Goal: Task Accomplishment & Management: Manage account settings

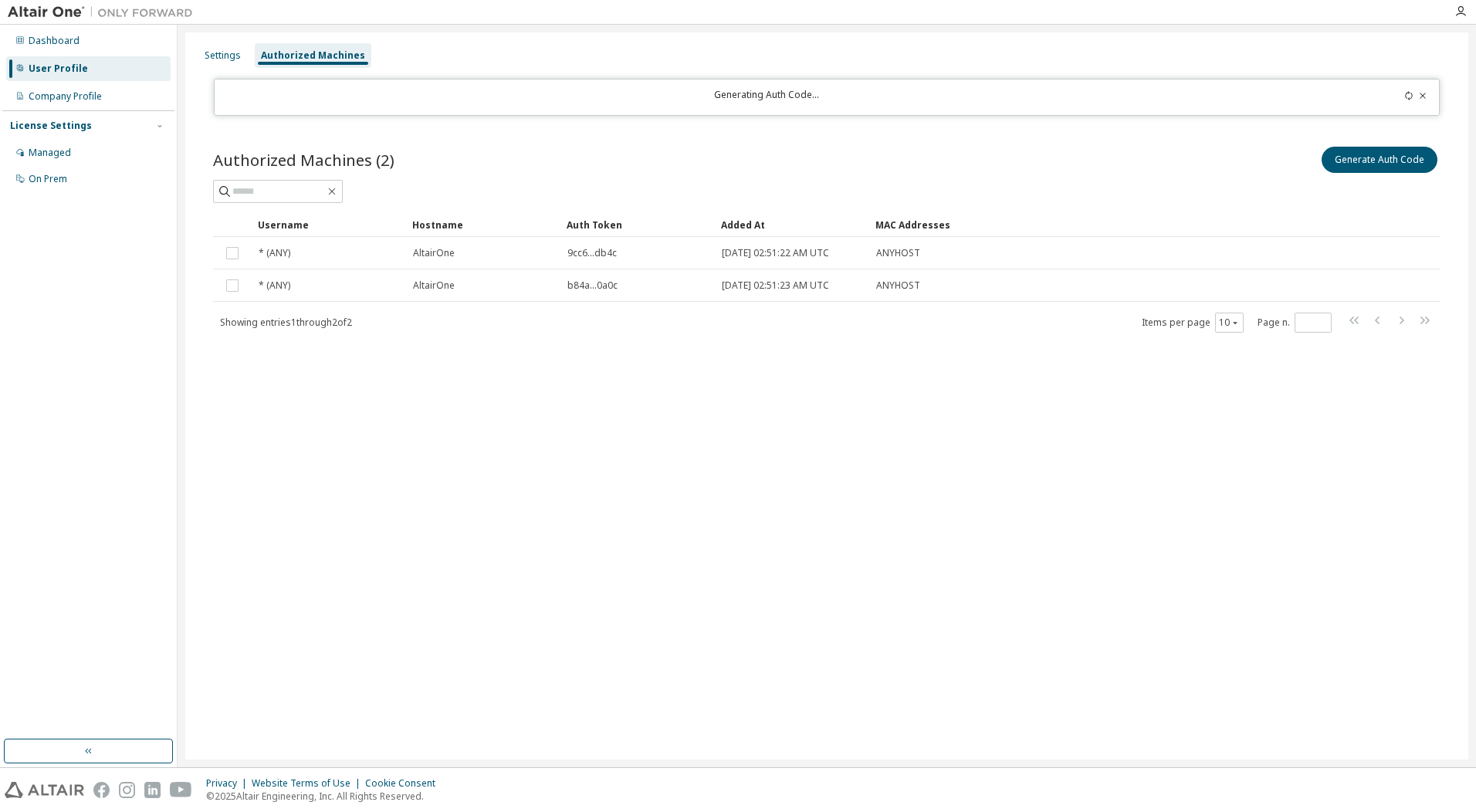
drag, startPoint x: 977, startPoint y: 496, endPoint x: 643, endPoint y: 427, distance: 341.1
click at [644, 427] on div "Settings Authorized Machines Generating Auth Code... Authorized Machines (2) Ge…" at bounding box center [827, 395] width 1284 height 727
drag, startPoint x: 904, startPoint y: 449, endPoint x: 540, endPoint y: 396, distance: 367.8
click at [540, 396] on div "Settings Authorized Machines Generating Auth Code... Authorized Machines (2) Ge…" at bounding box center [827, 395] width 1284 height 727
click at [1058, 597] on div "Settings Authorized Machines Generating Auth Code... Authorized Machines (2) Ge…" at bounding box center [827, 395] width 1284 height 727
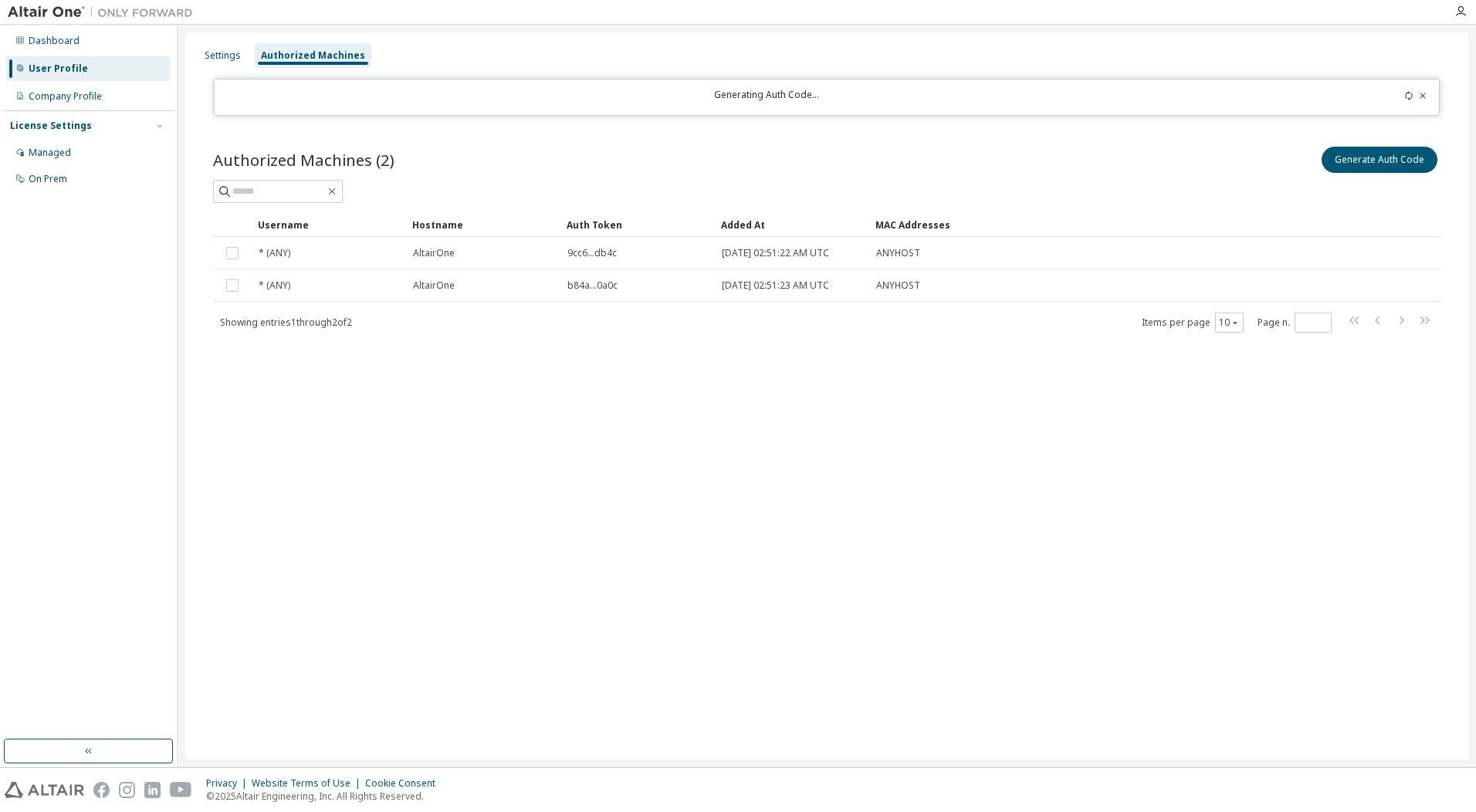
drag, startPoint x: 932, startPoint y: 534, endPoint x: 895, endPoint y: 522, distance: 38.9
drag, startPoint x: 895, startPoint y: 522, endPoint x: 521, endPoint y: 620, distance: 386.6
click at [584, 525] on div "Settings Authorized Machines Generating Auth Code... Authorized Machines (2) Ge…" at bounding box center [827, 395] width 1284 height 727
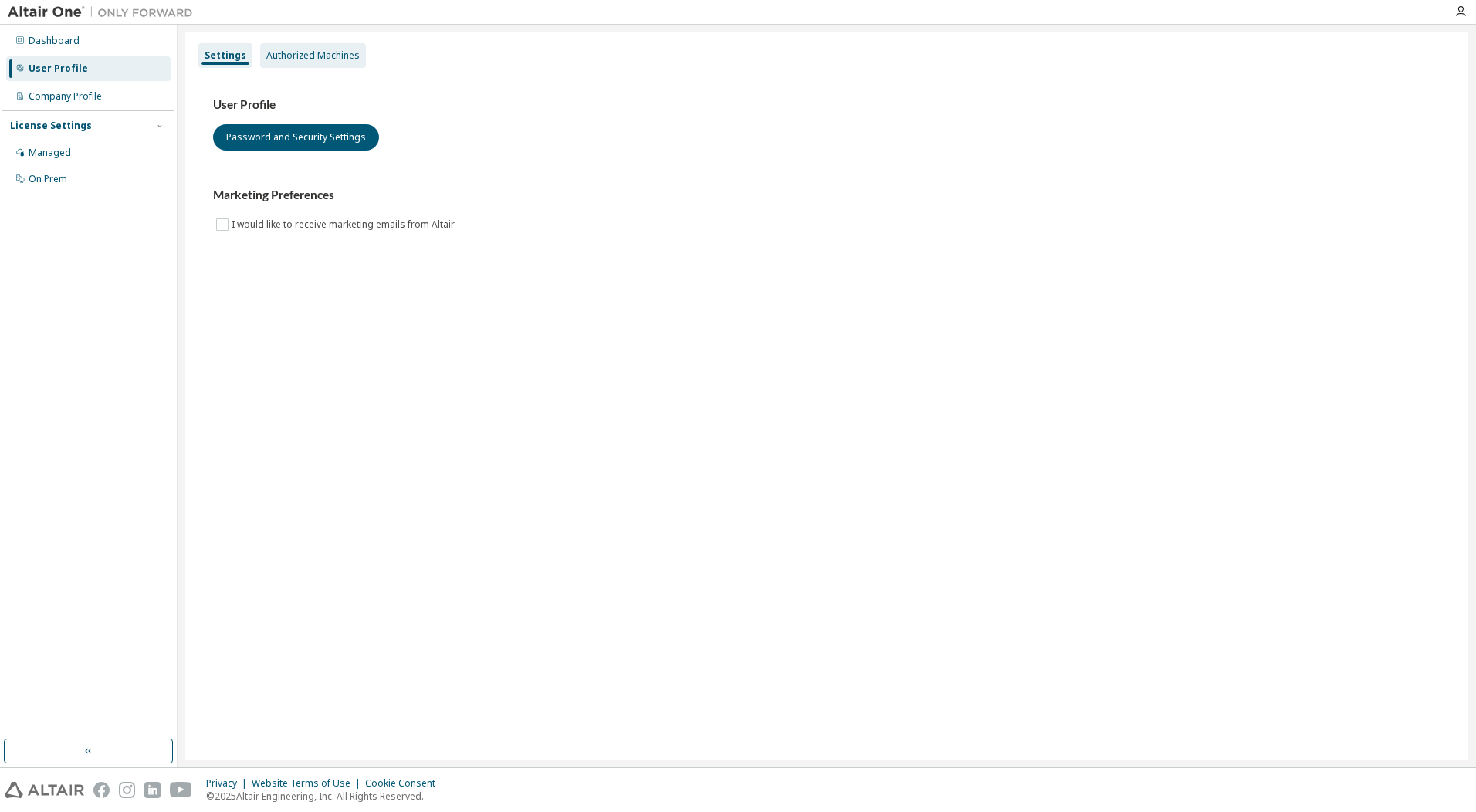
click at [277, 52] on div "Authorized Machines" at bounding box center [313, 55] width 94 height 12
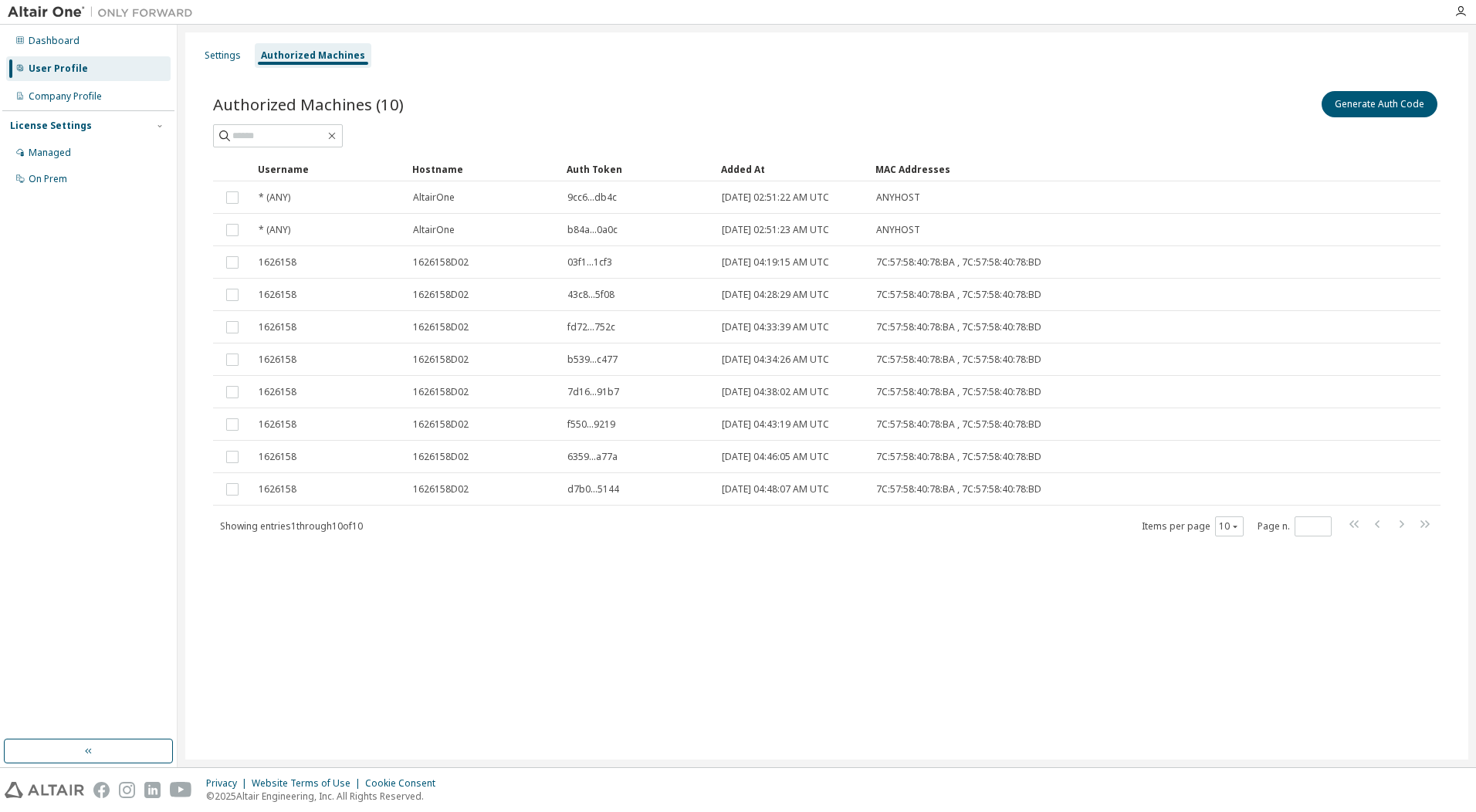
drag, startPoint x: 1243, startPoint y: 95, endPoint x: 1015, endPoint y: 78, distance: 228.6
click at [1015, 78] on div "Authorized Machines (10) Generate Auth Code Clear Load Save Save As Field Opera…" at bounding box center [827, 324] width 1265 height 508
drag, startPoint x: 1254, startPoint y: 70, endPoint x: 1241, endPoint y: 99, distance: 31.8
click at [1254, 70] on div "Authorized Machines (10) Generate Auth Code Clear Load Save Save As Field Opera…" at bounding box center [827, 324] width 1265 height 508
drag, startPoint x: 1223, startPoint y: 111, endPoint x: 1209, endPoint y: 107, distance: 14.6
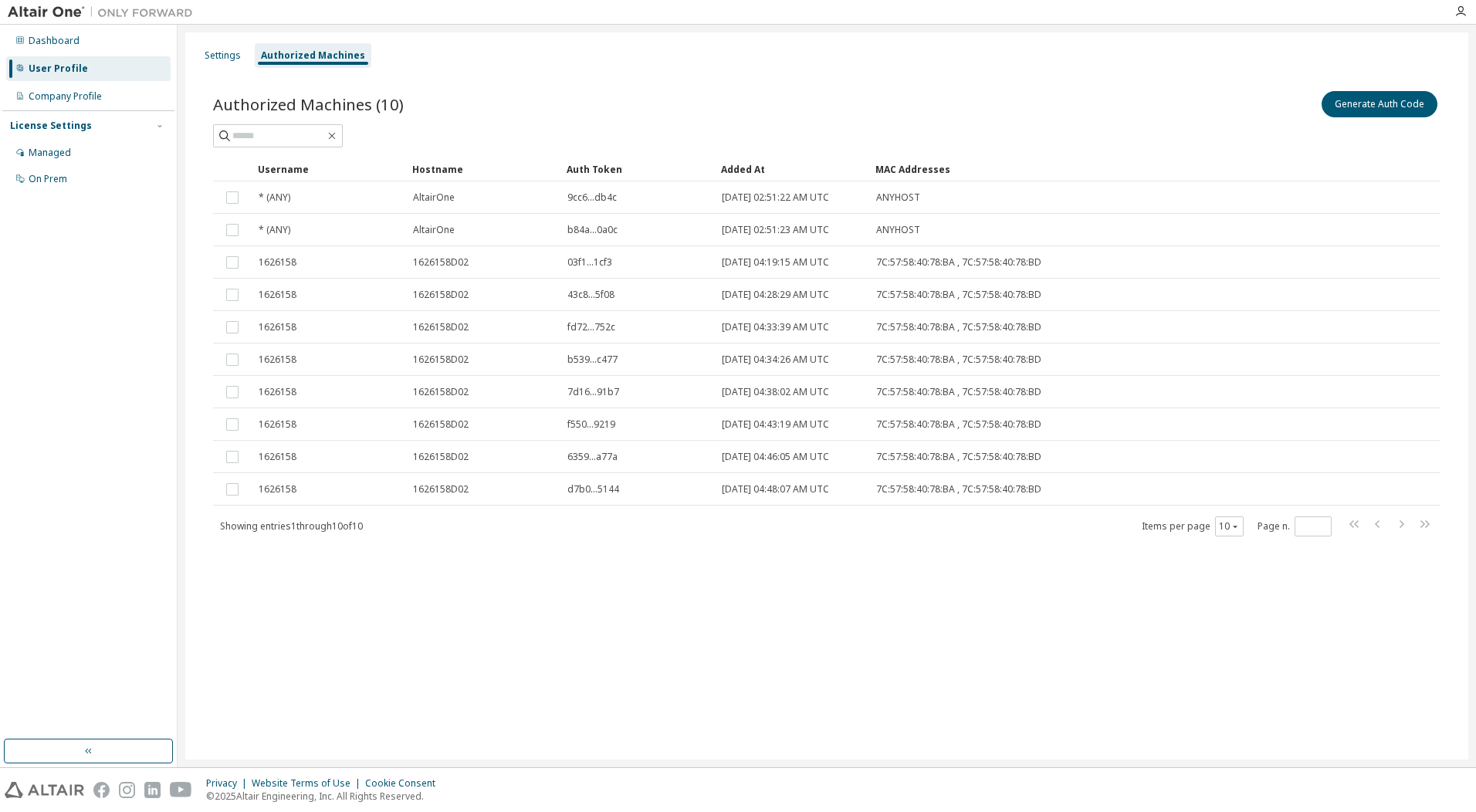
drag, startPoint x: 1209, startPoint y: 107, endPoint x: 1056, endPoint y: 81, distance: 155.2
drag, startPoint x: 1056, startPoint y: 81, endPoint x: 655, endPoint y: 15, distance: 406.4
click at [743, 66] on div "Settings Authorized Machines" at bounding box center [827, 55] width 1265 height 28
